Goal: Information Seeking & Learning: Learn about a topic

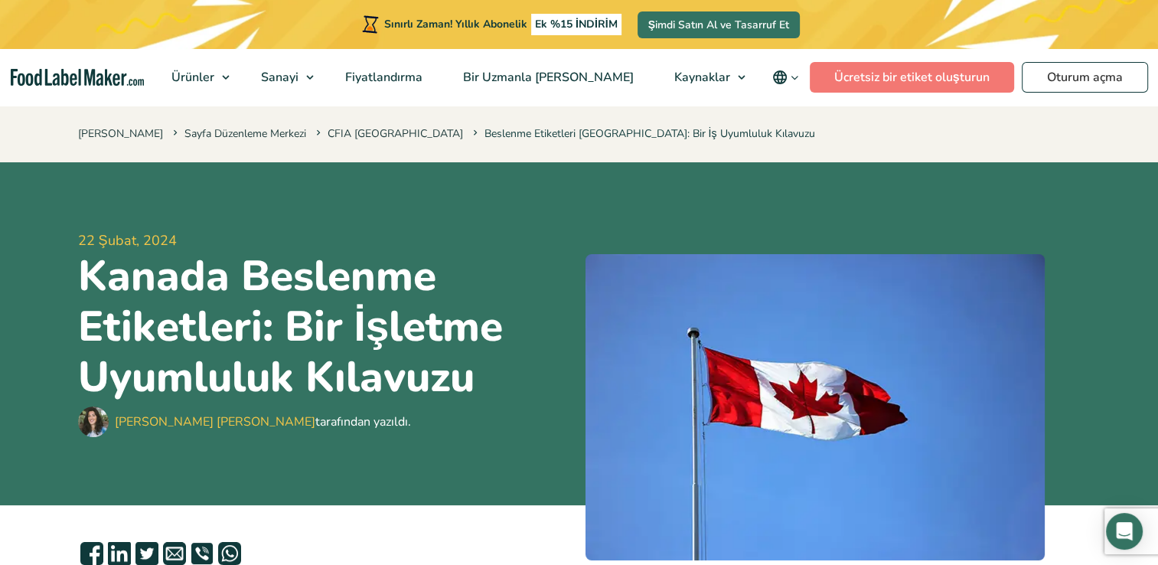
click at [199, 231] on span "22 Şubat, 2024" at bounding box center [325, 240] width 495 height 21
drag, startPoint x: 184, startPoint y: 234, endPoint x: 73, endPoint y: 222, distance: 110.9
click at [72, 221] on div "22 Şubat, 2024 Kanada Beslenme Etiketleri: Bir İşletme Uyumluluk Kılavuzu Maria…" at bounding box center [580, 333] width 1026 height 343
drag, startPoint x: 73, startPoint y: 222, endPoint x: 94, endPoint y: 233, distance: 23.3
copy span "22 Şubat, 2024"
